Goal: Task Accomplishment & Management: Use online tool/utility

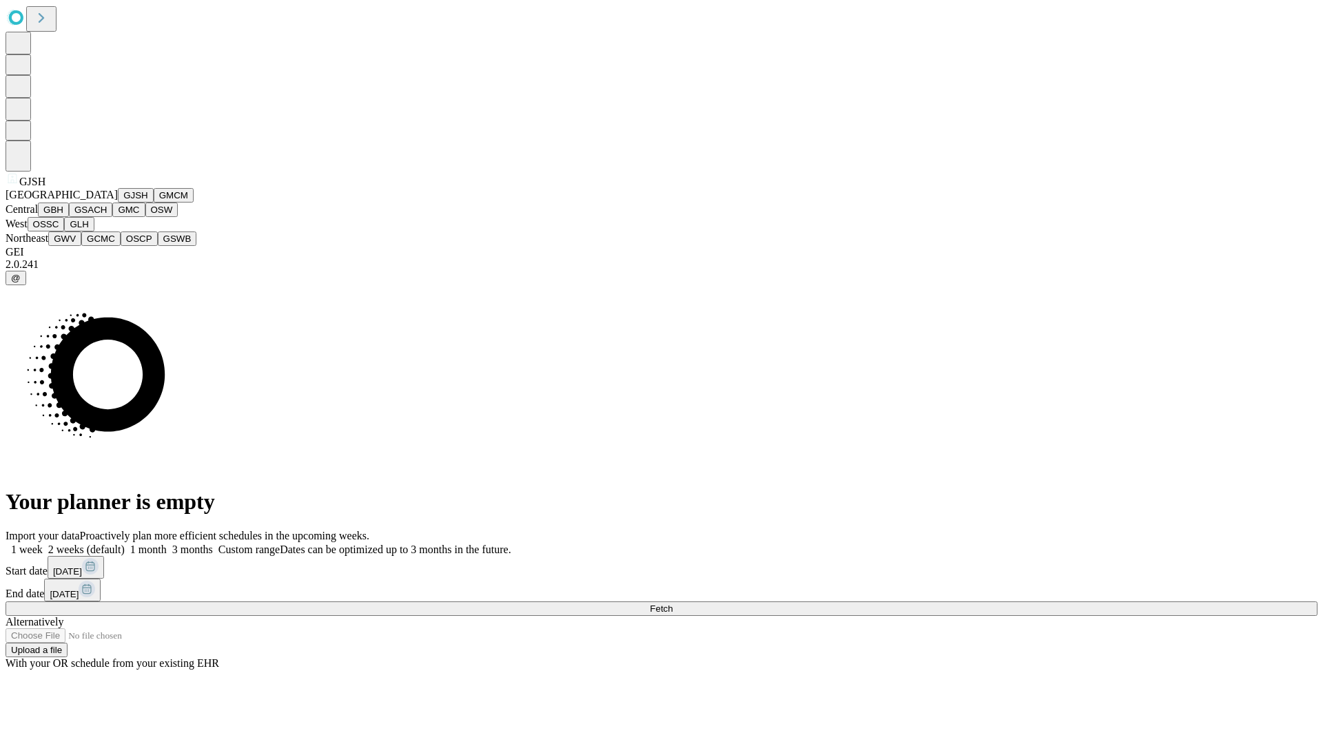
click at [118, 203] on button "GJSH" at bounding box center [136, 195] width 36 height 14
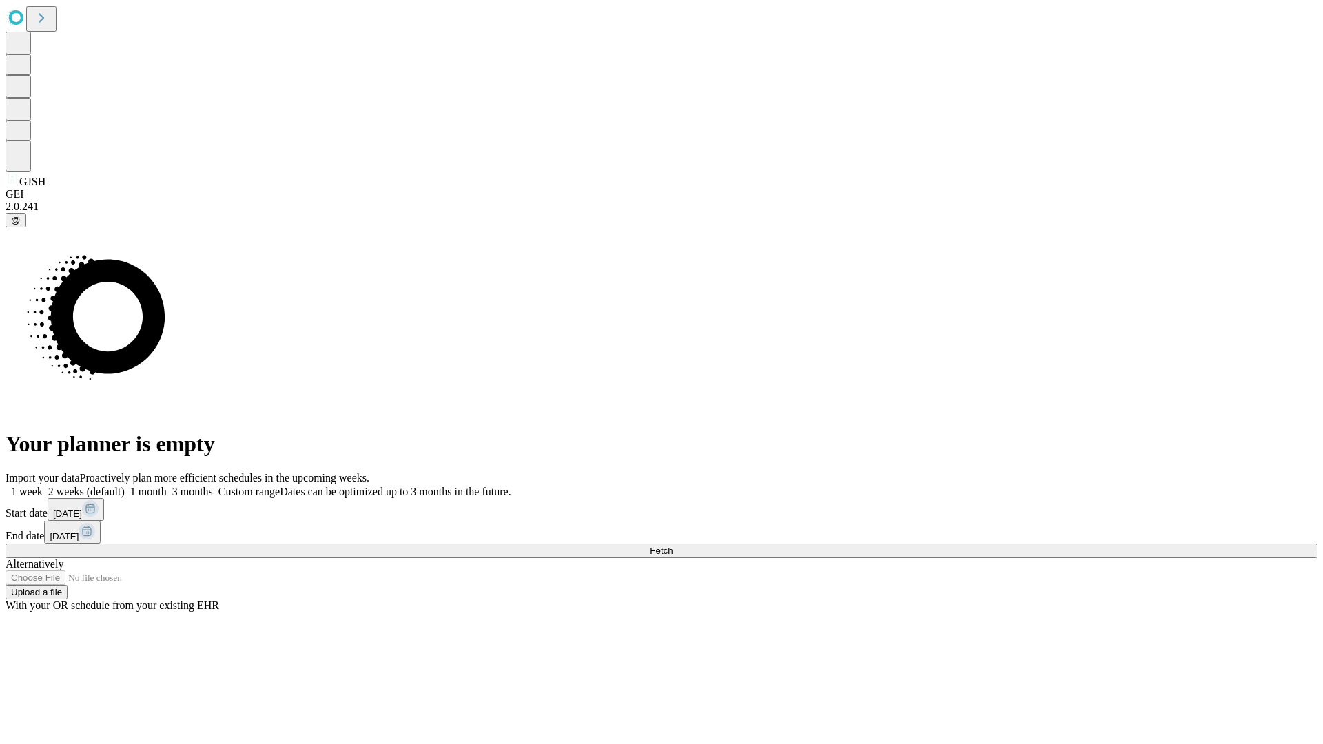
click at [125, 486] on label "2 weeks (default)" at bounding box center [84, 492] width 82 height 12
click at [673, 546] on span "Fetch" at bounding box center [661, 551] width 23 height 10
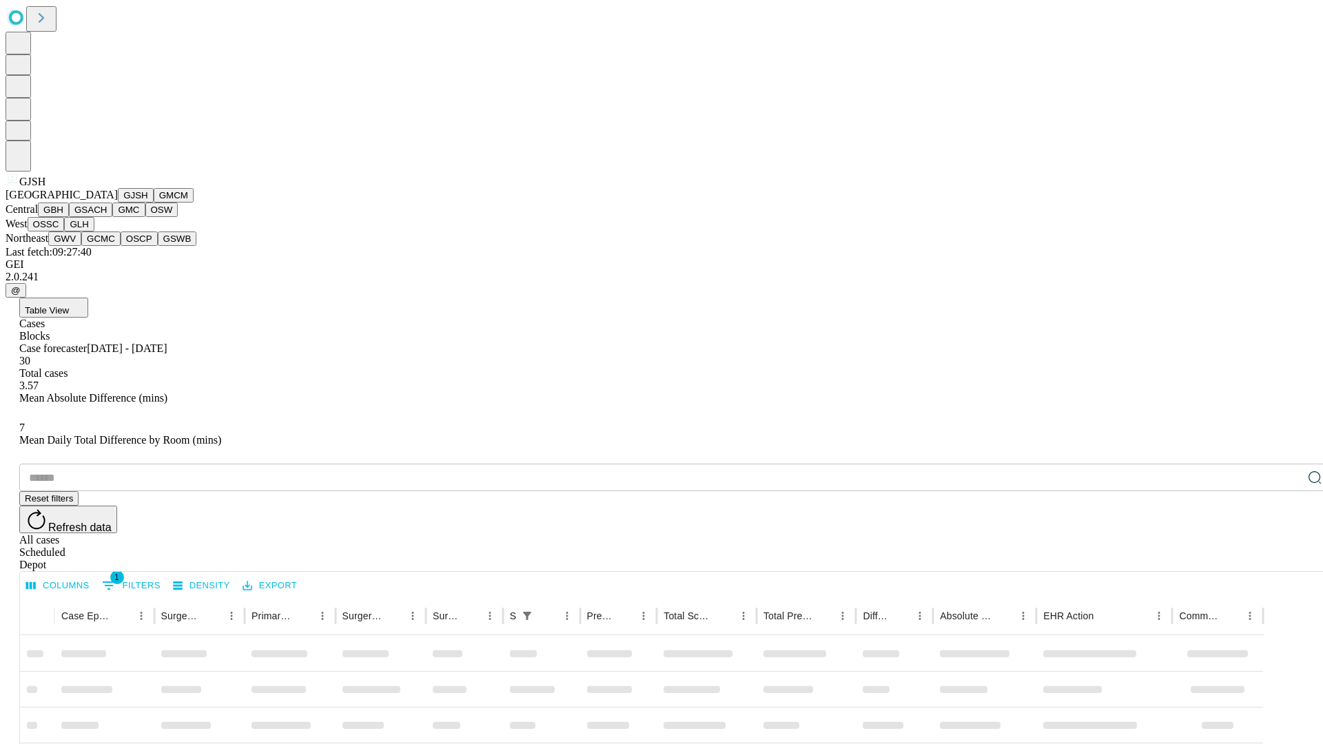
click at [154, 203] on button "GMCM" at bounding box center [174, 195] width 40 height 14
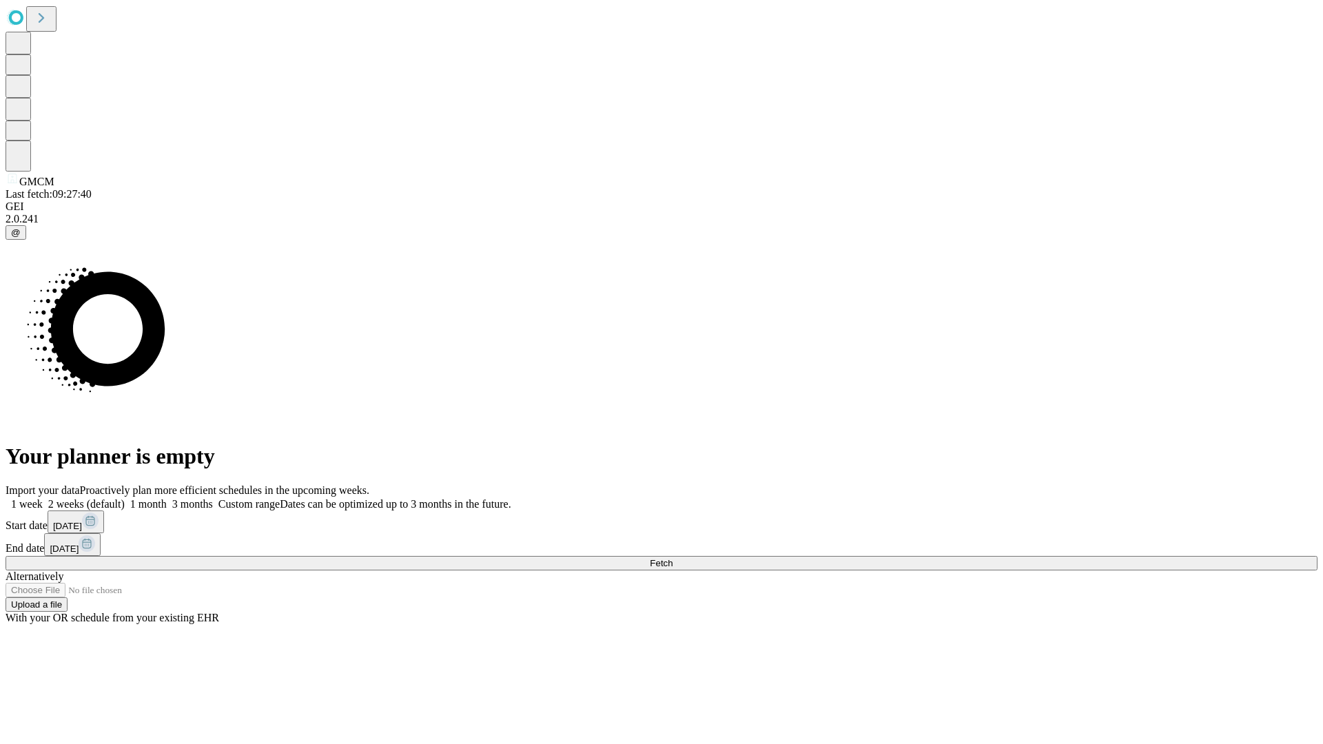
click at [125, 498] on label "2 weeks (default)" at bounding box center [84, 504] width 82 height 12
click at [673, 558] on span "Fetch" at bounding box center [661, 563] width 23 height 10
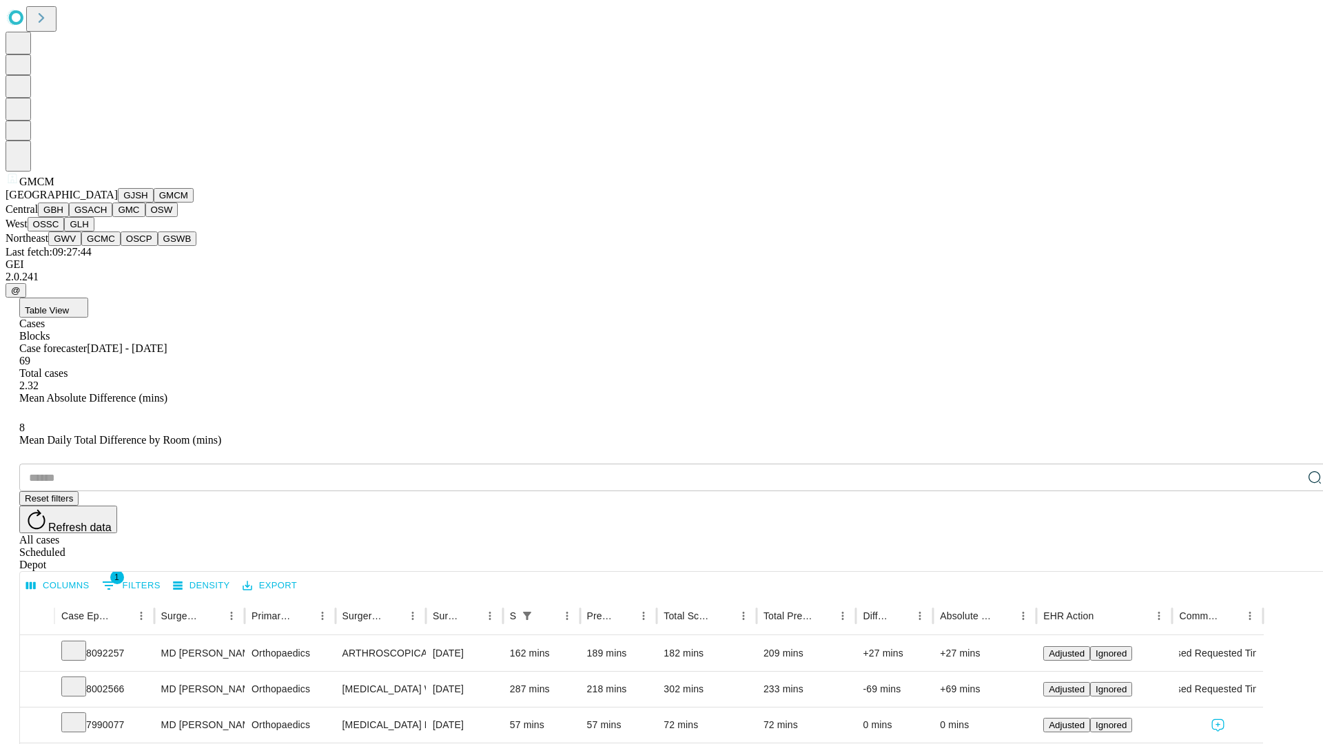
click at [69, 217] on button "GBH" at bounding box center [53, 210] width 31 height 14
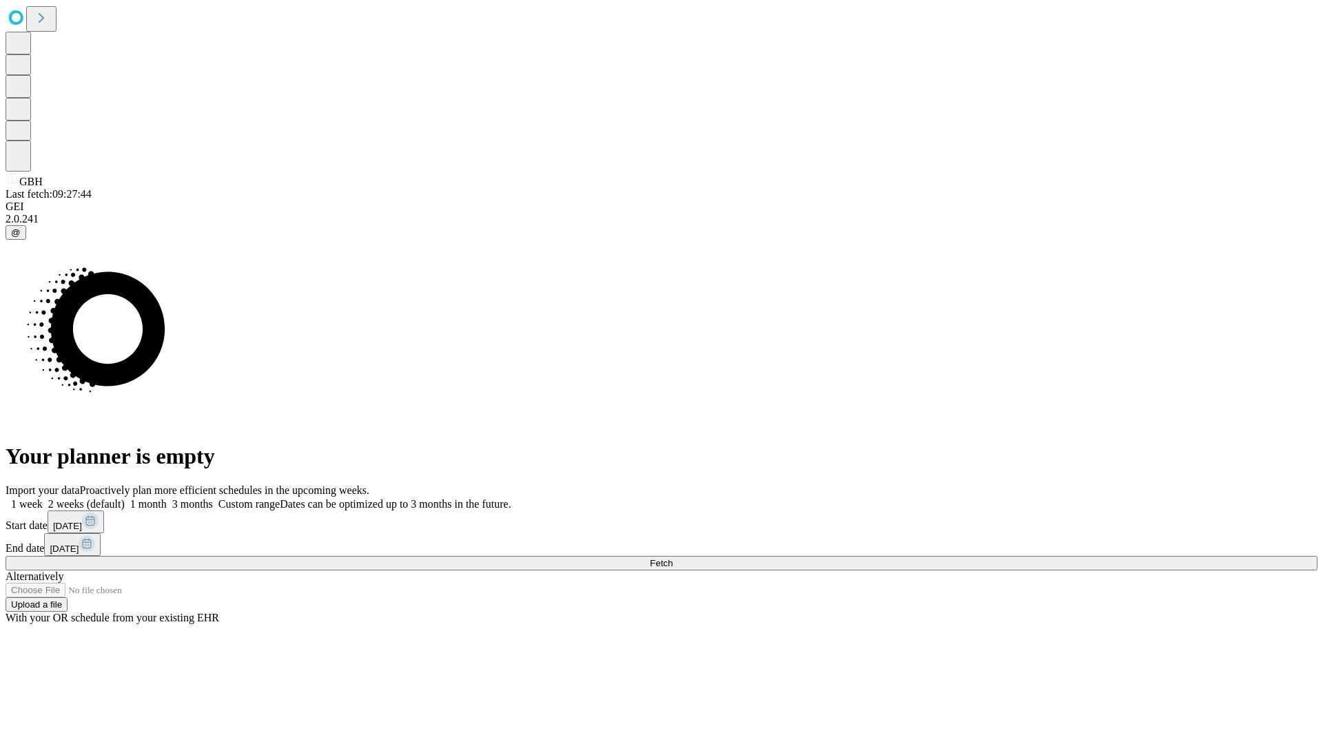
click at [125, 498] on label "2 weeks (default)" at bounding box center [84, 504] width 82 height 12
click at [673, 558] on span "Fetch" at bounding box center [661, 563] width 23 height 10
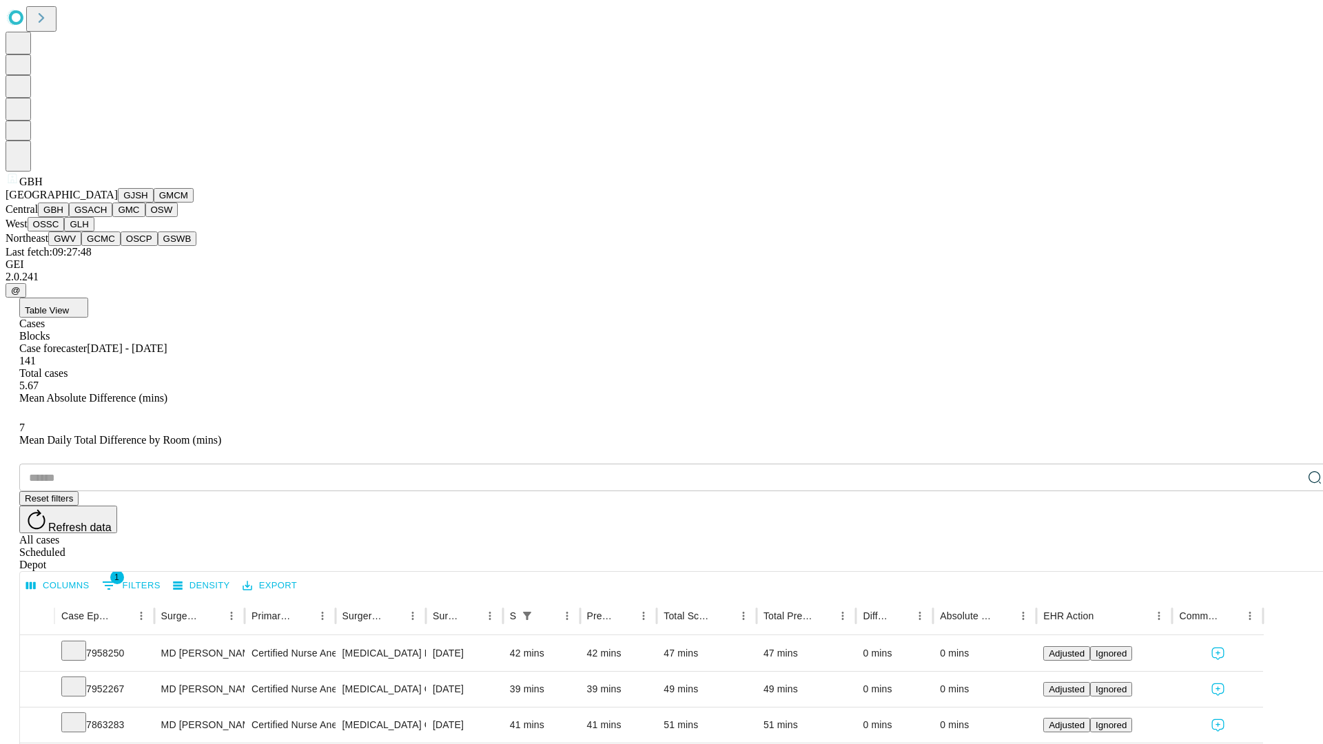
click at [107, 217] on button "GSACH" at bounding box center [90, 210] width 43 height 14
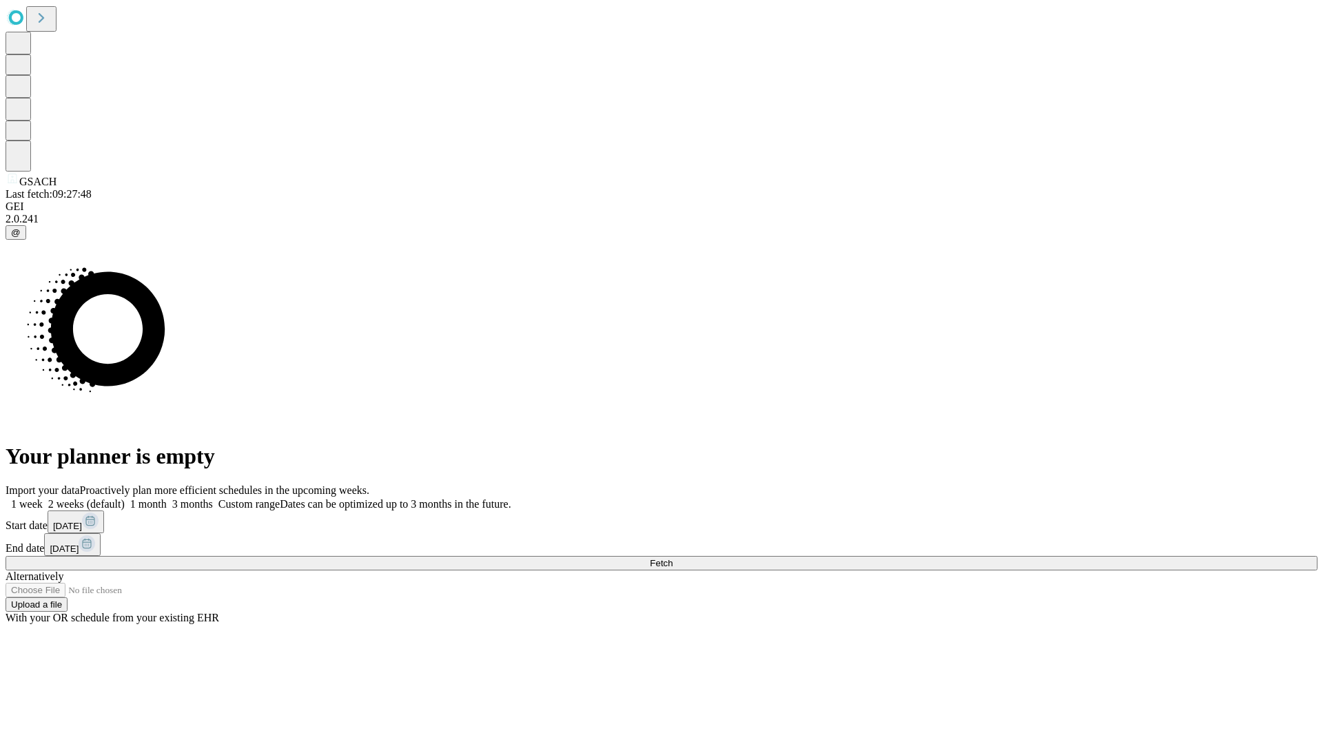
click at [125, 498] on label "2 weeks (default)" at bounding box center [84, 504] width 82 height 12
click at [673, 558] on span "Fetch" at bounding box center [661, 563] width 23 height 10
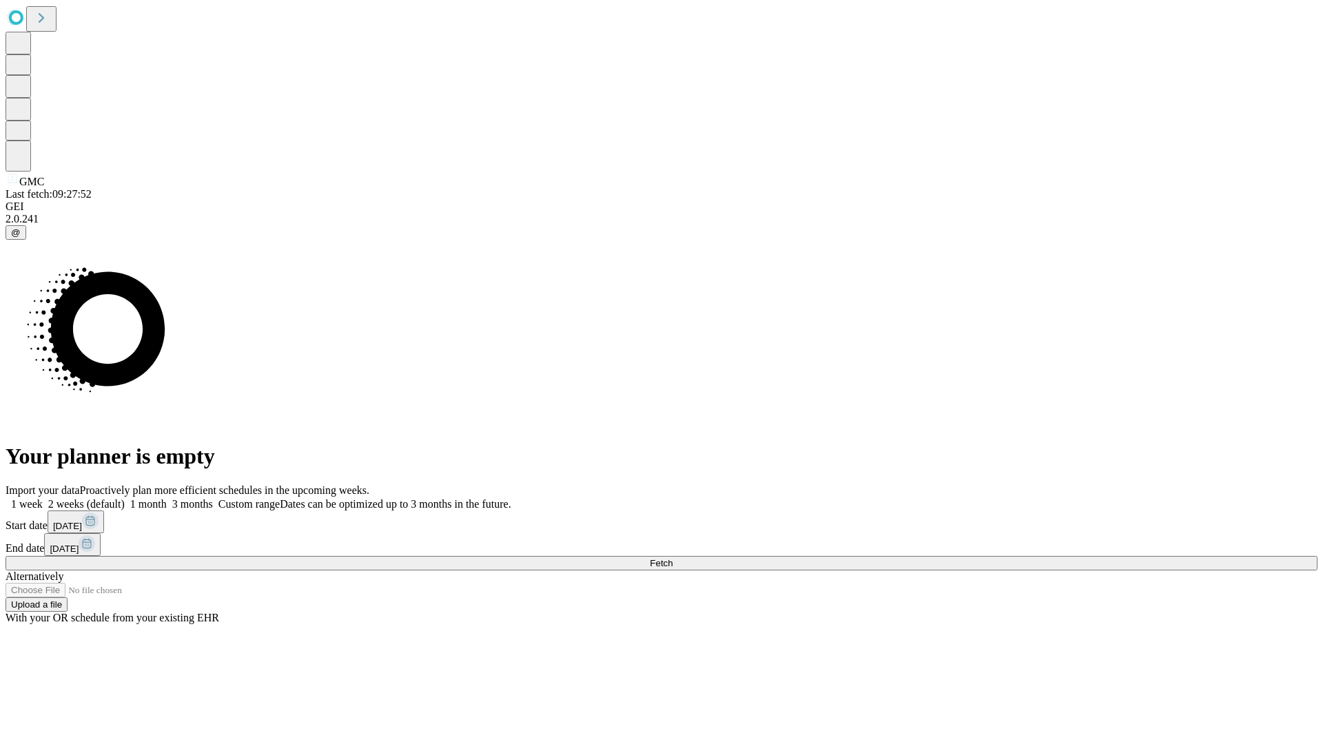
click at [673, 558] on span "Fetch" at bounding box center [661, 563] width 23 height 10
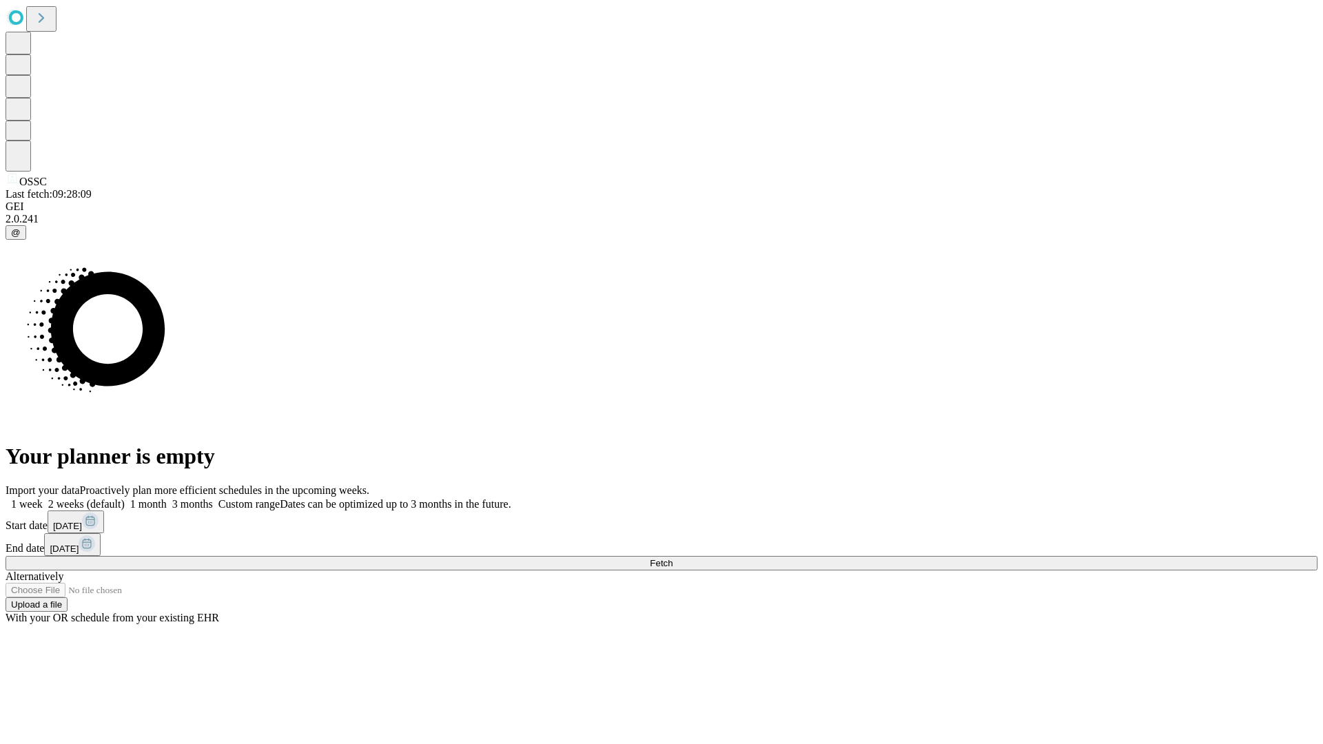
click at [125, 498] on label "2 weeks (default)" at bounding box center [84, 504] width 82 height 12
click at [673, 558] on span "Fetch" at bounding box center [661, 563] width 23 height 10
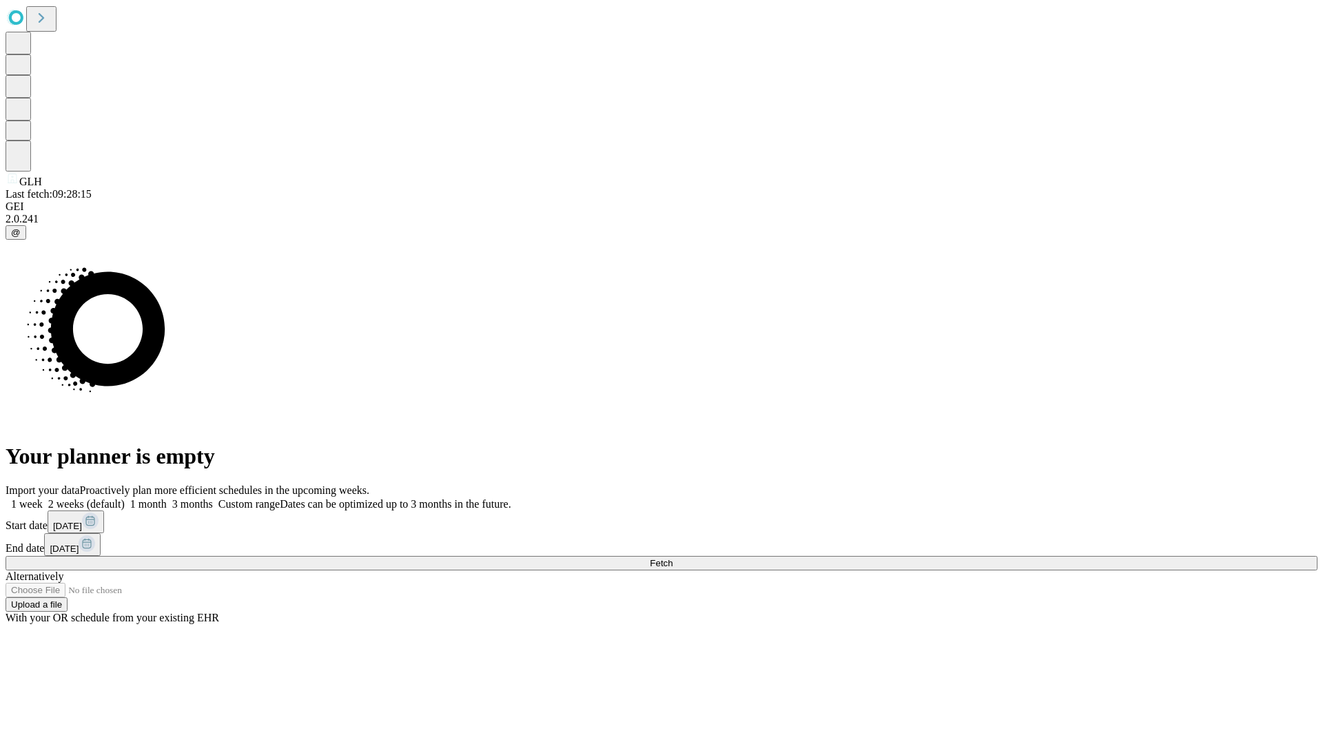
click at [125, 498] on label "2 weeks (default)" at bounding box center [84, 504] width 82 height 12
click at [673, 558] on span "Fetch" at bounding box center [661, 563] width 23 height 10
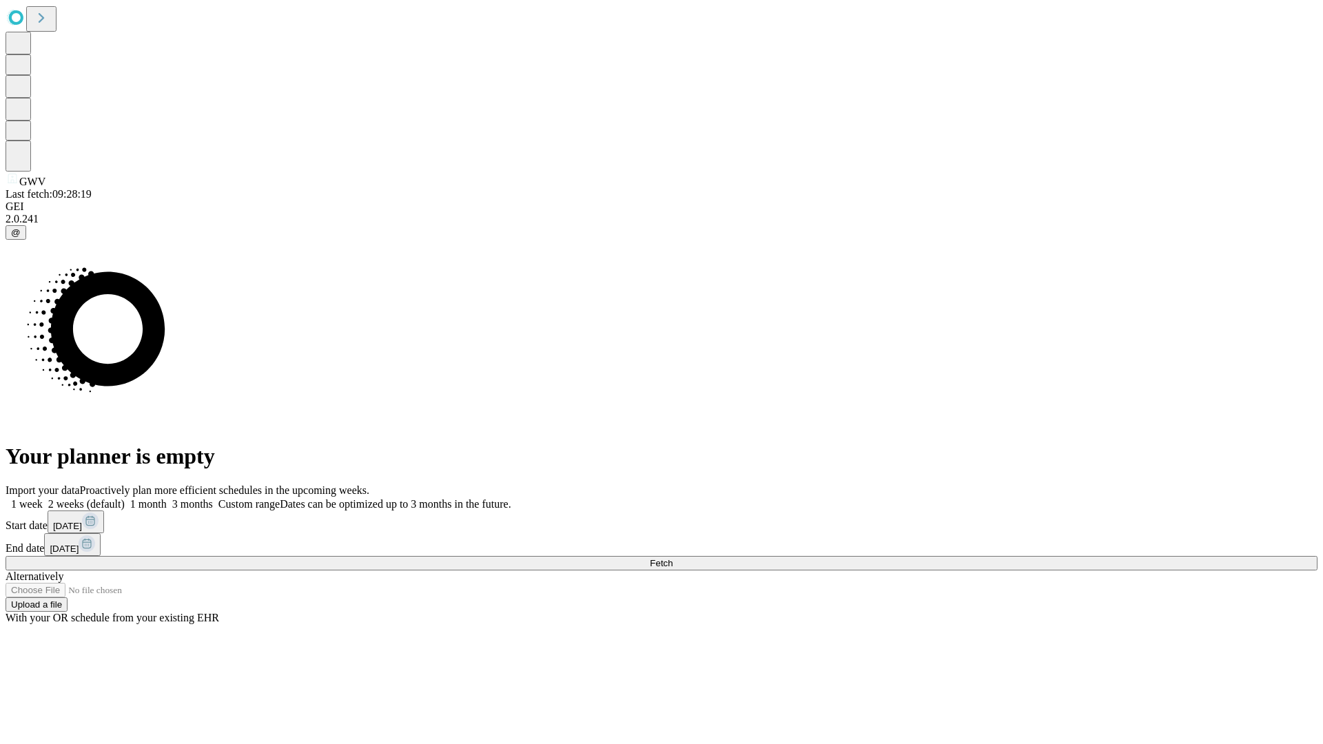
click at [125, 498] on label "2 weeks (default)" at bounding box center [84, 504] width 82 height 12
click at [673, 558] on span "Fetch" at bounding box center [661, 563] width 23 height 10
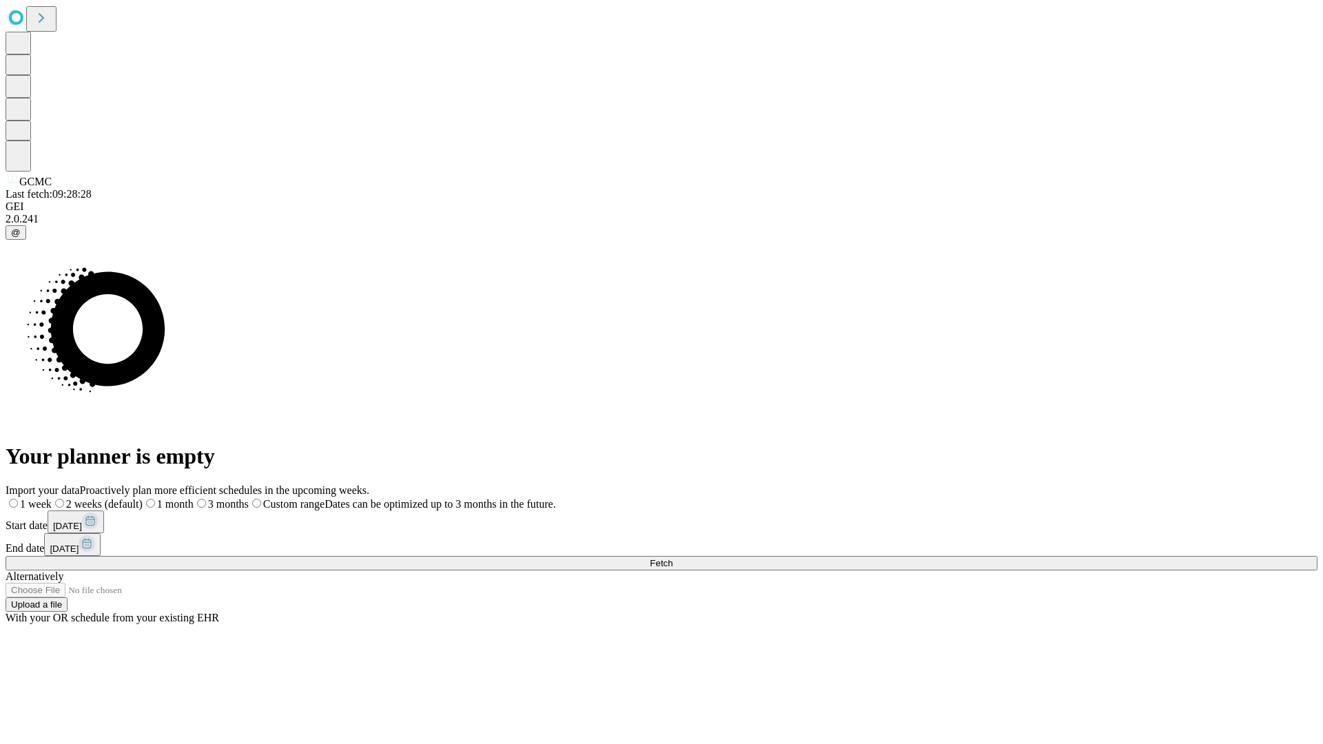
click at [143, 498] on label "2 weeks (default)" at bounding box center [97, 504] width 91 height 12
click at [673, 558] on span "Fetch" at bounding box center [661, 563] width 23 height 10
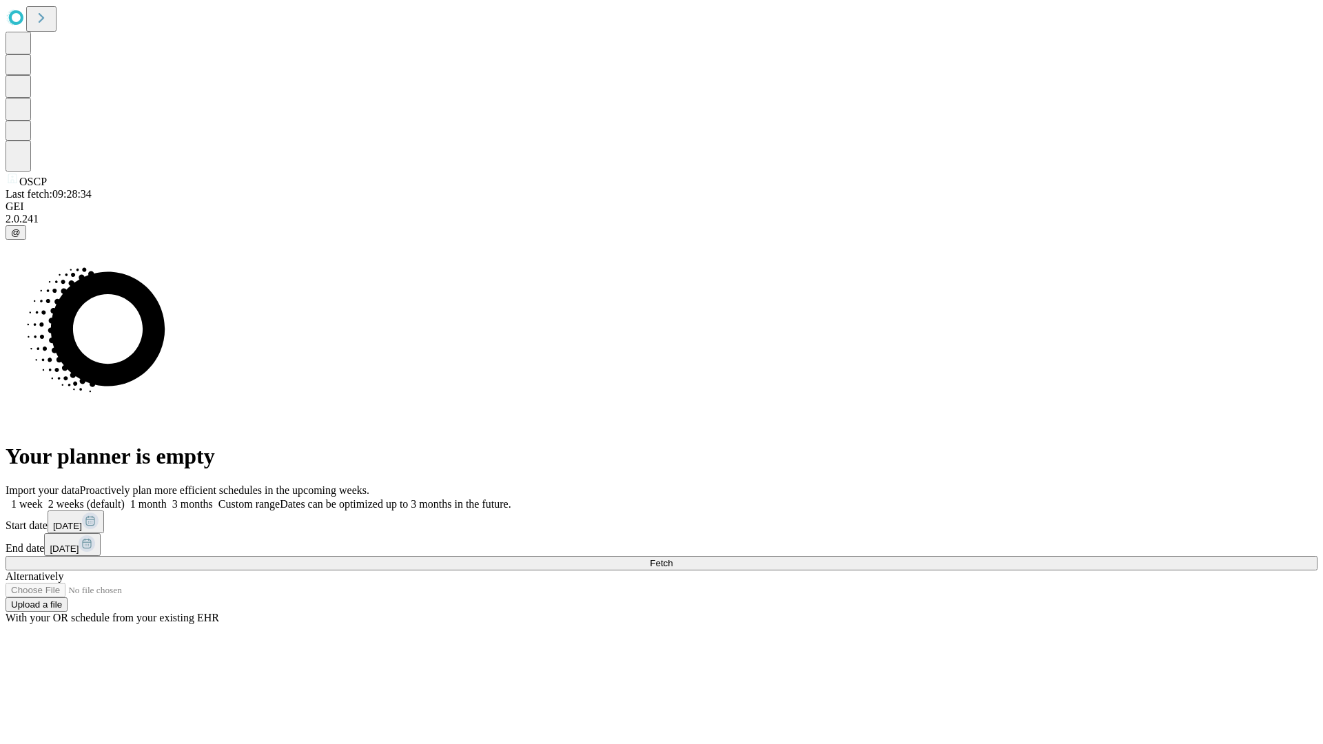
click at [673, 558] on span "Fetch" at bounding box center [661, 563] width 23 height 10
